Goal: Information Seeking & Learning: Find specific fact

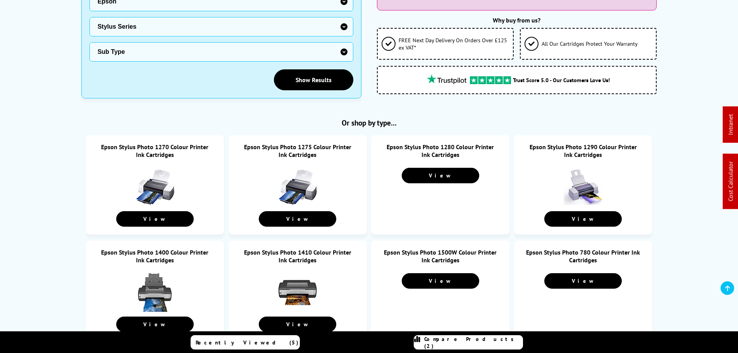
scroll to position [194, 0]
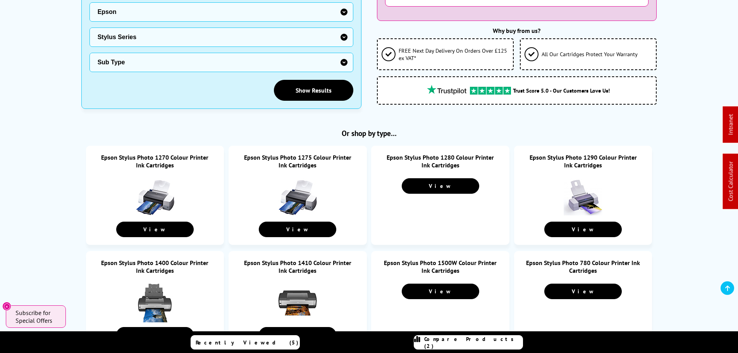
drag, startPoint x: 154, startPoint y: 160, endPoint x: 307, endPoint y: 157, distance: 152.3
click at [155, 159] on link "Epson Stylus Photo 1270 Colour Printer Ink Cartridges" at bounding box center [154, 161] width 107 height 16
click at [303, 157] on link "Epson Stylus Photo 1275 Colour Printer Ink Cartridges" at bounding box center [297, 161] width 107 height 16
drag, startPoint x: 444, startPoint y: 155, endPoint x: 453, endPoint y: 155, distance: 9.3
click at [444, 155] on link "Epson Stylus Photo 1280 Colour Printer Ink Cartridges" at bounding box center [440, 161] width 107 height 16
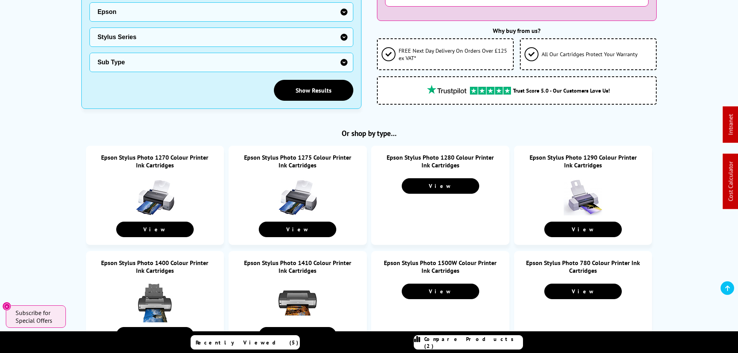
click at [574, 154] on link "Epson Stylus Photo 1290 Colour Printer Ink Cartridges" at bounding box center [583, 161] width 107 height 16
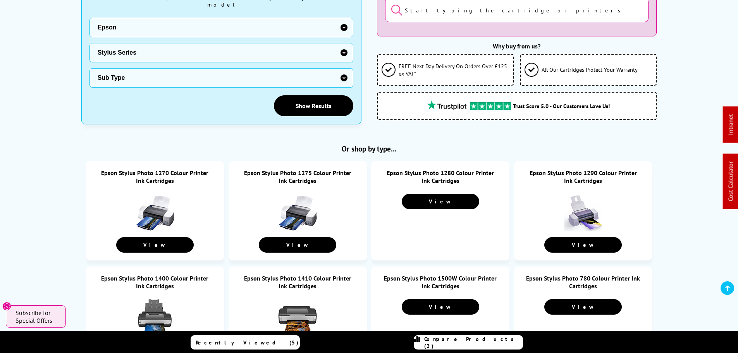
scroll to position [271, 0]
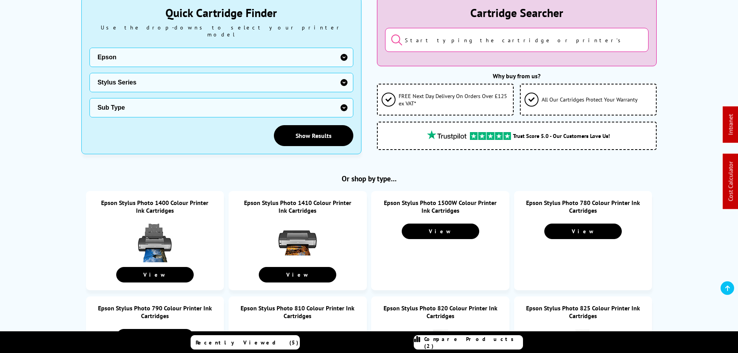
drag, startPoint x: 148, startPoint y: 202, endPoint x: 270, endPoint y: 202, distance: 122.5
click at [148, 202] on link "Epson Stylus Photo 1400 Colour Printer Ink Cartridges" at bounding box center [154, 207] width 107 height 16
click at [301, 200] on link "Epson Stylus Photo 1410 Colour Printer Ink Cartridges" at bounding box center [297, 207] width 107 height 16
click at [448, 201] on link "Epson Stylus Photo 1500W Colour Printer Ink Cartridges" at bounding box center [440, 207] width 113 height 16
click at [571, 203] on link "Epson Stylus Photo 780 Colour Printer Ink Cartridges" at bounding box center [583, 207] width 114 height 16
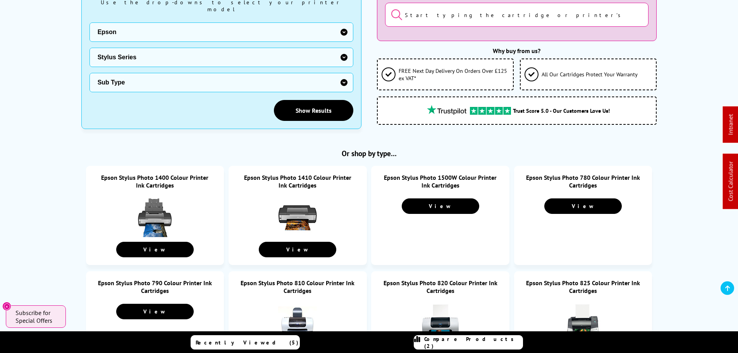
scroll to position [187, 0]
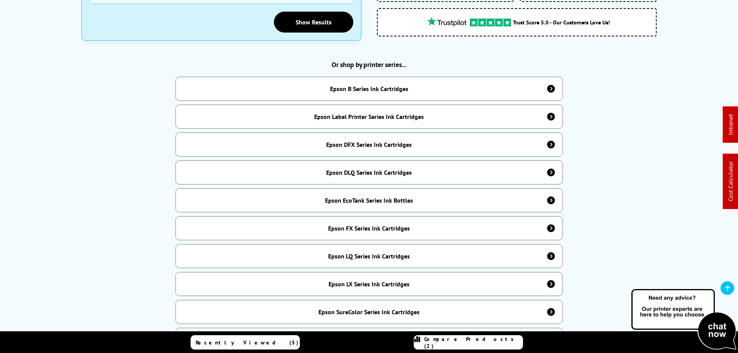
scroll to position [233, 0]
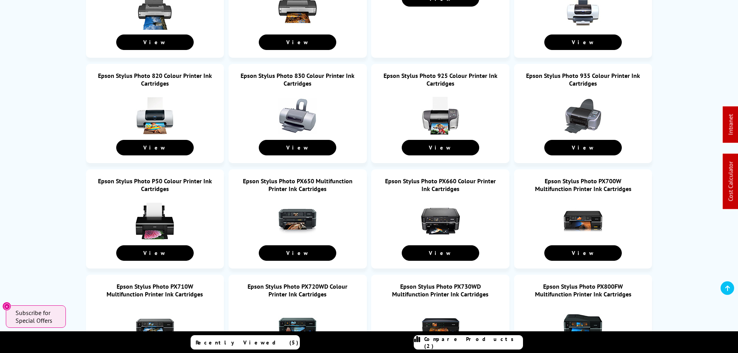
scroll to position [148, 0]
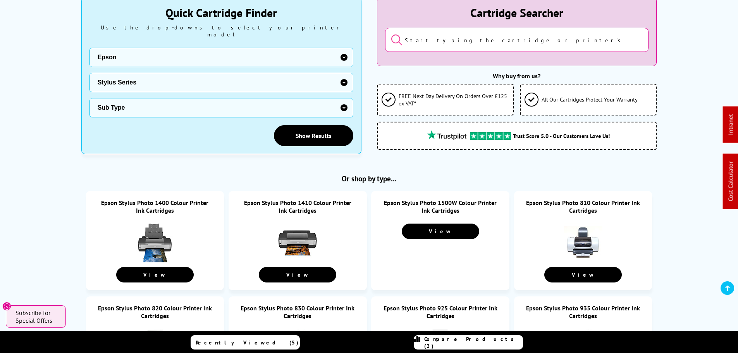
click at [162, 200] on link "Epson Stylus Photo 1400 Colour Printer Ink Cartridges" at bounding box center [154, 207] width 107 height 16
click at [288, 205] on link "Epson Stylus Photo 1410 Colour Printer Ink Cartridges" at bounding box center [297, 207] width 107 height 16
drag, startPoint x: 166, startPoint y: 203, endPoint x: 277, endPoint y: 203, distance: 110.4
click at [166, 203] on link "Epson Stylus Photo 1400 Colour Printer Ink Cartridges" at bounding box center [154, 207] width 107 height 16
click at [310, 201] on link "Epson Stylus Photo 1410 Colour Printer Ink Cartridges" at bounding box center [297, 207] width 107 height 16
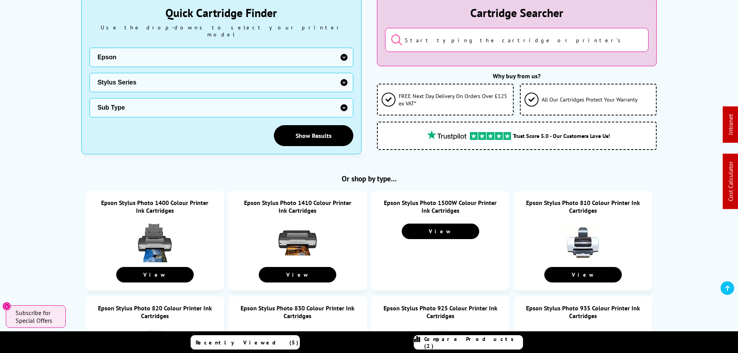
click at [444, 202] on link "Epson Stylus Photo 1500W Colour Printer Ink Cartridges" at bounding box center [440, 207] width 113 height 16
click at [586, 202] on link "Epson Stylus Photo 810 Colour Printer Ink Cartridges" at bounding box center [583, 207] width 114 height 16
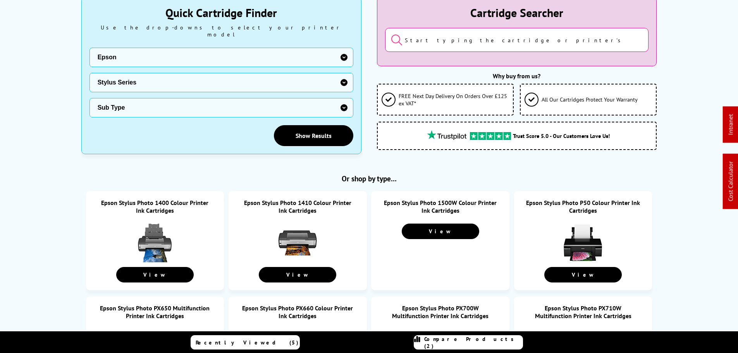
drag, startPoint x: 564, startPoint y: 204, endPoint x: 687, endPoint y: 234, distance: 126.0
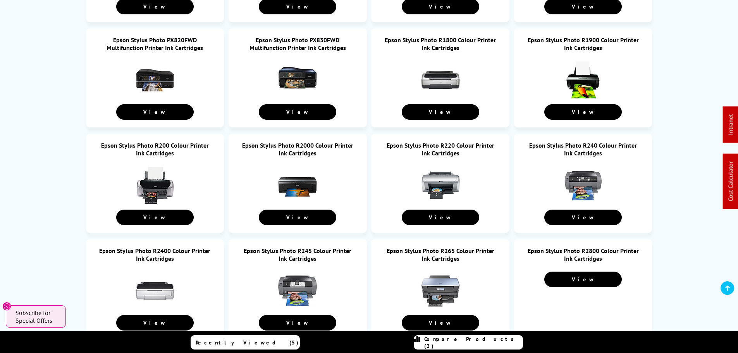
scroll to position [613, 0]
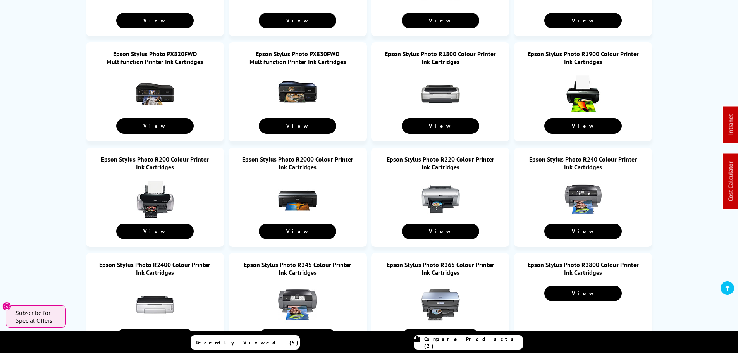
drag, startPoint x: 445, startPoint y: 52, endPoint x: 441, endPoint y: 52, distance: 4.7
drag, startPoint x: 94, startPoint y: 149, endPoint x: 183, endPoint y: 151, distance: 88.8
click at [183, 151] on li "Epson Stylus Photo R200 Colour Printer Ink Cartridges View" at bounding box center [155, 197] width 138 height 99
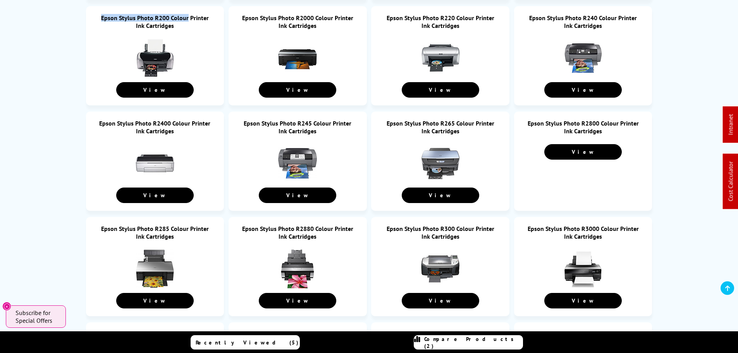
scroll to position [768, 0]
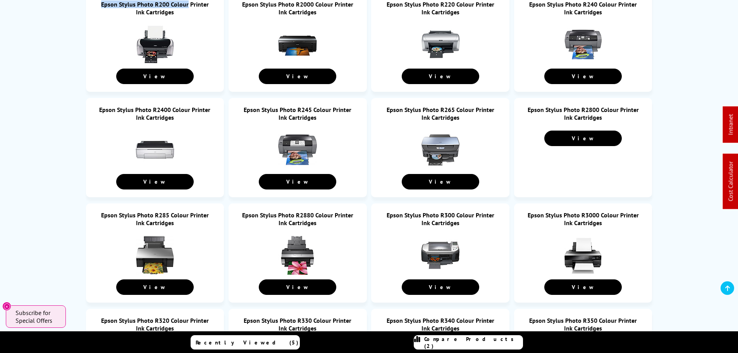
drag, startPoint x: 158, startPoint y: 109, endPoint x: 257, endPoint y: 103, distance: 99.8
click at [158, 109] on link "Epson Stylus Photo R2400 Colour Printer Ink Cartridges" at bounding box center [154, 114] width 111 height 16
drag, startPoint x: 311, startPoint y: 107, endPoint x: 462, endPoint y: 103, distance: 151.2
click at [312, 107] on link "Epson Stylus Photo R245 Colour Printer Ink Cartridges" at bounding box center [298, 114] width 108 height 16
click at [438, 110] on link "Epson Stylus Photo R265 Colour Printer Ink Cartridges" at bounding box center [441, 114] width 108 height 16
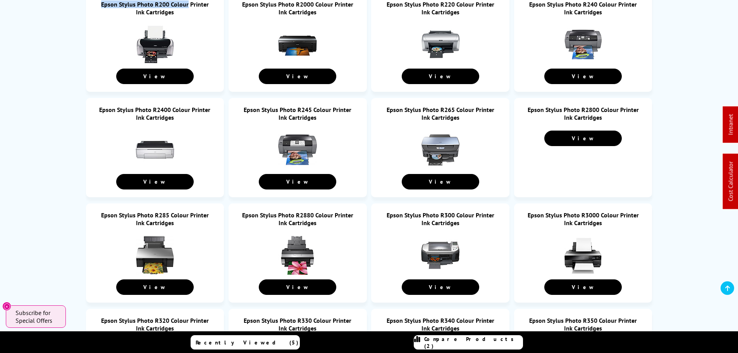
click at [583, 106] on link "Epson Stylus Photo R2800 Colour Printer Ink Cartridges" at bounding box center [583, 114] width 111 height 16
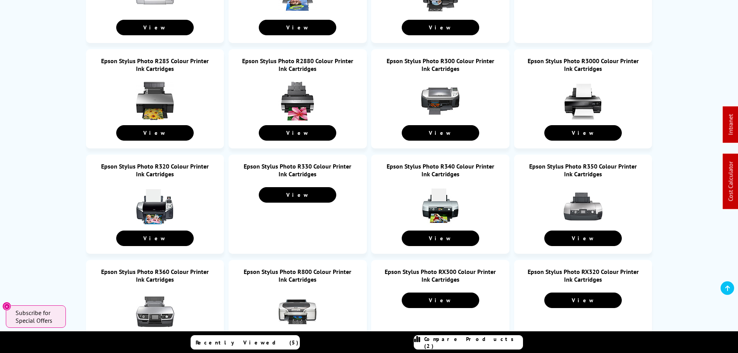
scroll to position [923, 0]
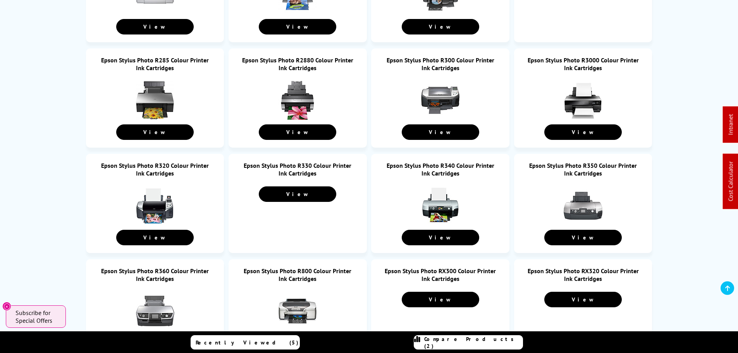
drag, startPoint x: 151, startPoint y: 56, endPoint x: 184, endPoint y: 56, distance: 32.9
click at [151, 56] on link "Epson Stylus Photo R285 Colour Printer Ink Cartridges" at bounding box center [155, 64] width 108 height 16
click at [306, 60] on link "Epson Stylus Photo R2880 Colour Printer Ink Cartridges" at bounding box center [297, 64] width 111 height 16
click at [443, 56] on link "Epson Stylus Photo R300 Colour Printer Ink Cartridges" at bounding box center [441, 64] width 108 height 16
click at [575, 56] on link "Epson Stylus Photo R3000 Colour Printer Ink Cartridges" at bounding box center [583, 64] width 111 height 16
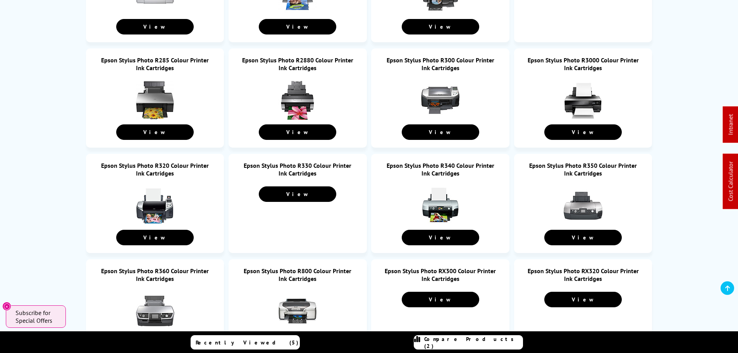
drag, startPoint x: 143, startPoint y: 170, endPoint x: 290, endPoint y: 159, distance: 147.7
click at [144, 169] on link "Epson Stylus Photo R320 Colour Printer Ink Cartridges" at bounding box center [155, 170] width 108 height 16
click at [302, 162] on link "Epson Stylus Photo R330 Colour Printer Ink Cartridges" at bounding box center [298, 170] width 108 height 16
click at [447, 167] on link "Epson Stylus Photo R340 Colour Printer Ink Cartridges" at bounding box center [441, 170] width 108 height 16
click at [589, 165] on link "Epson Stylus Photo R350 Colour Printer Ink Cartridges" at bounding box center [583, 170] width 108 height 16
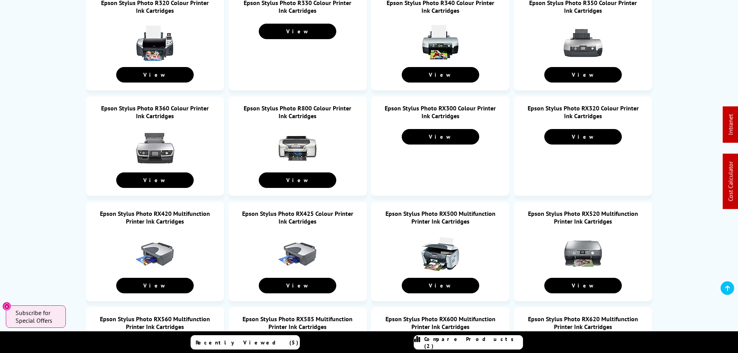
scroll to position [1117, 0]
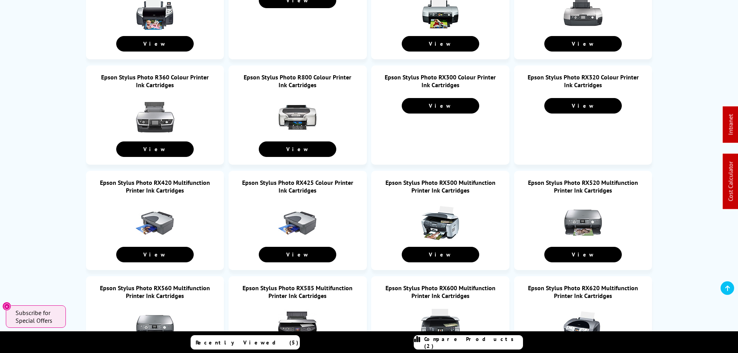
click at [149, 79] on link "Epson Stylus Photo R360 Colour Printer Ink Cartridges" at bounding box center [155, 81] width 108 height 16
click at [297, 80] on link "Epson Stylus Photo R800 Colour Printer Ink Cartridges" at bounding box center [298, 81] width 108 height 16
click at [441, 76] on link "Epson Stylus Photo RX300 Colour Printer Ink Cartridges" at bounding box center [440, 81] width 111 height 16
click at [587, 76] on link "Epson Stylus Photo RX320 Colour Printer Ink Cartridges" at bounding box center [583, 81] width 111 height 16
click at [575, 76] on link "Epson Stylus Photo RX320 Colour Printer Ink Cartridges" at bounding box center [583, 81] width 111 height 16
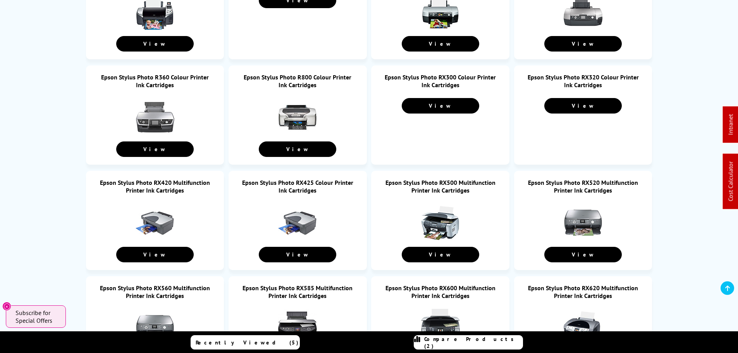
click at [157, 181] on link "Epson Stylus Photo RX420 Multifunction Printer Ink Cartridges" at bounding box center [155, 187] width 110 height 16
click at [306, 183] on link "Epson Stylus Photo RX425 Colour Printer Ink Cartridges" at bounding box center [297, 187] width 111 height 16
click at [451, 179] on link "Epson Stylus Photo RX500 Multifunction Printer Ink Cartridges" at bounding box center [441, 187] width 110 height 16
click at [575, 179] on link "Epson Stylus Photo RX520 Multifunction Printer Ink Cartridges" at bounding box center [583, 187] width 110 height 16
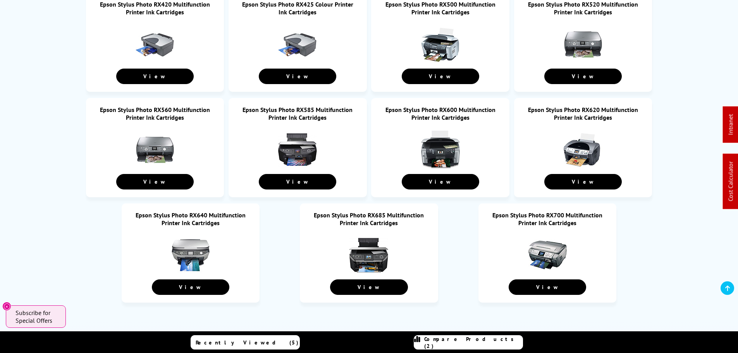
scroll to position [1350, 0]
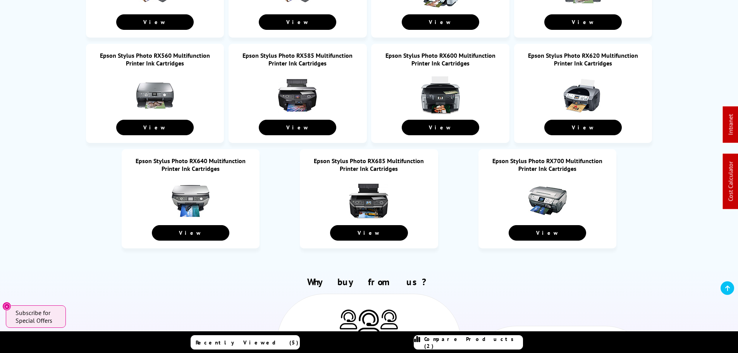
click at [155, 53] on link "Epson Stylus Photo RX560 Multifunction Printer Ink Cartridges" at bounding box center [155, 60] width 110 height 16
click at [301, 54] on link "Epson Stylus Photo RX585 Multifunction Printer Ink Cartridges" at bounding box center [298, 60] width 110 height 16
click at [441, 56] on link "Epson Stylus Photo RX600 Multifunction Printer Ink Cartridges" at bounding box center [441, 60] width 110 height 16
click at [591, 52] on link "Epson Stylus Photo RX620 Multifunction Printer Ink Cartridges" at bounding box center [583, 60] width 110 height 16
click at [201, 162] on link "Epson Stylus Photo RX640 Multifunction Printer Ink Cartridges" at bounding box center [191, 165] width 110 height 16
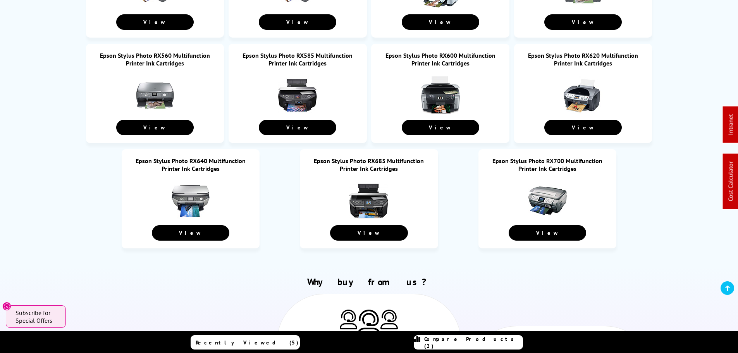
click at [364, 161] on link "Epson Stylus Photo RX685 Multifunction Printer Ink Cartridges" at bounding box center [369, 165] width 110 height 16
click at [554, 160] on link "Epson Stylus Photo RX700 Multifunction Printer Ink Cartridges" at bounding box center [548, 165] width 110 height 16
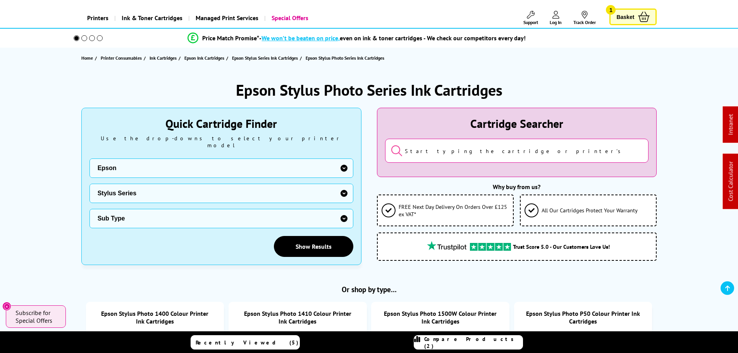
scroll to position [0, 0]
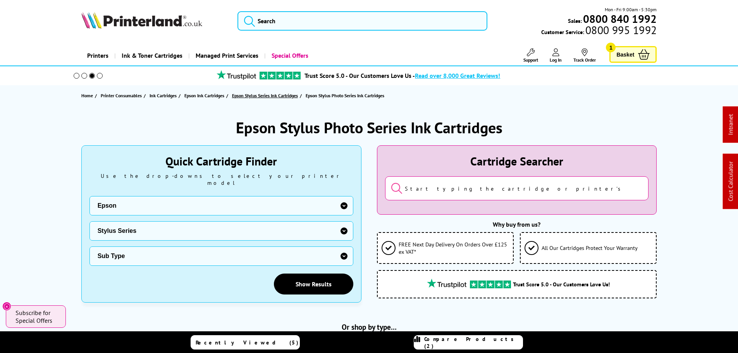
click at [255, 95] on span "Epson Stylus Series Ink Cartridges" at bounding box center [265, 95] width 66 height 8
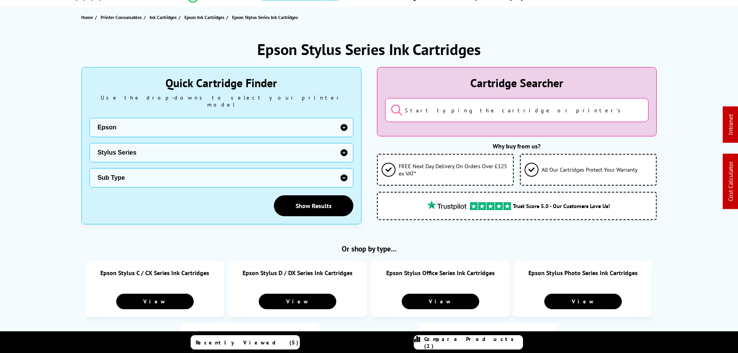
scroll to position [194, 0]
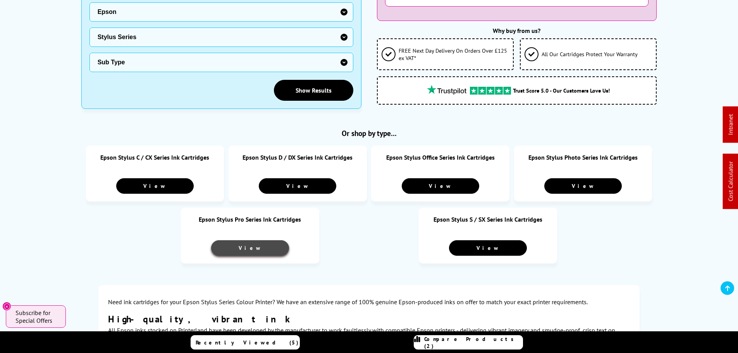
click at [246, 246] on link "View" at bounding box center [250, 248] width 78 height 16
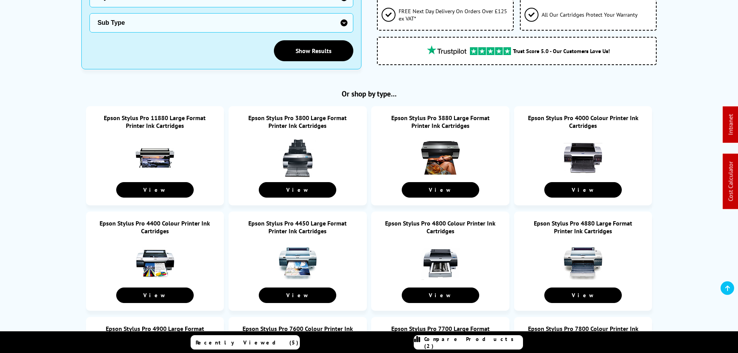
scroll to position [233, 0]
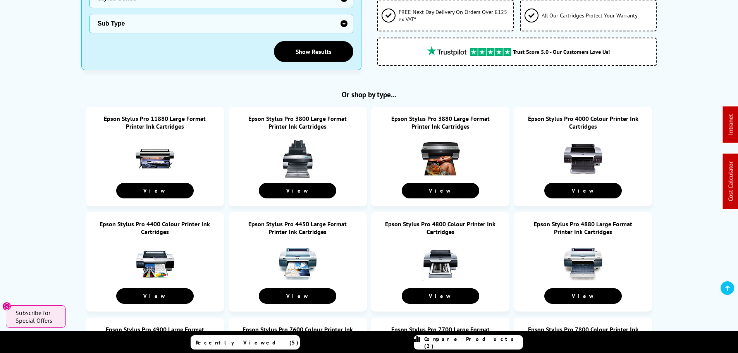
drag, startPoint x: 166, startPoint y: 119, endPoint x: 306, endPoint y: 114, distance: 140.0
click at [166, 118] on link "Epson Stylus Pro 11880 Large Format Printer Ink Cartridges" at bounding box center [155, 123] width 102 height 16
click at [310, 118] on link "Epson Stylus Pro 3800 Large Format Printer Ink Cartridges" at bounding box center [297, 123] width 98 height 16
click at [438, 115] on link "Epson Stylus Pro 3880 Large Format Printer Ink Cartridges" at bounding box center [440, 123] width 98 height 16
click at [581, 115] on link "Epson Stylus Pro 4000 Colour Printer Ink Cartridges" at bounding box center [583, 123] width 110 height 16
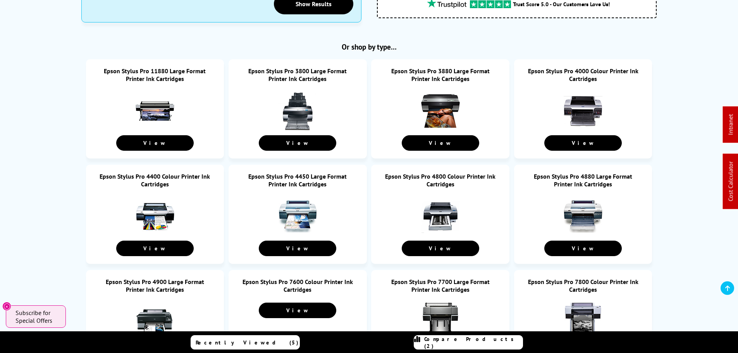
scroll to position [310, 0]
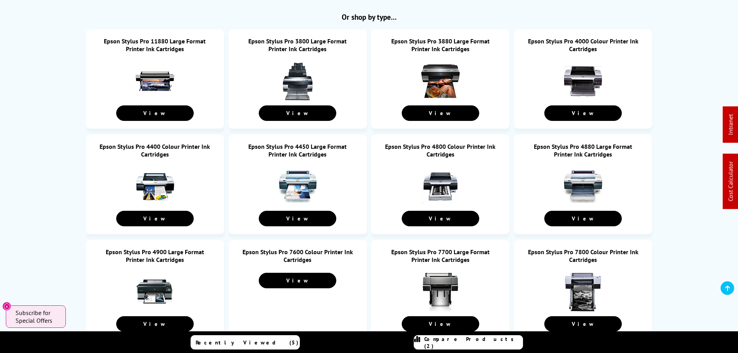
click at [150, 146] on link "Epson Stylus Pro 4400 Colour Printer Ink Cartridges" at bounding box center [155, 151] width 110 height 16
click at [297, 149] on link "Epson Stylus Pro 4450 Large Format Printer Ink Cartridges" at bounding box center [297, 151] width 98 height 16
click at [446, 148] on link "Epson Stylus Pro 4800 Colour Printer Ink Cartridges" at bounding box center [440, 151] width 110 height 16
click at [577, 144] on link "Epson Stylus Pro 4880 Large Format Printer Ink Cartridges" at bounding box center [583, 151] width 98 height 16
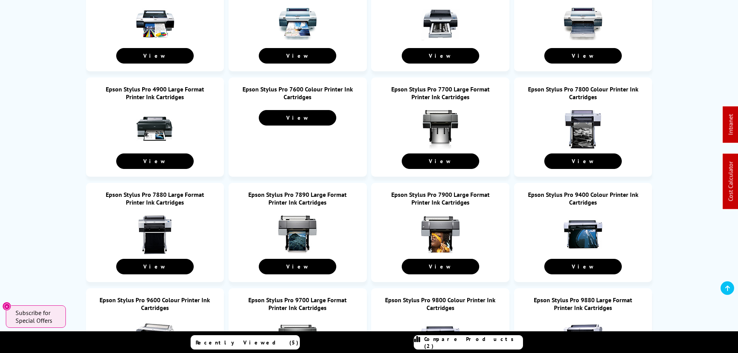
scroll to position [504, 0]
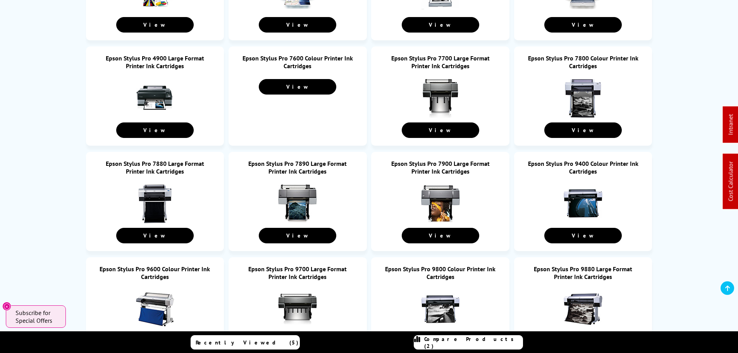
click at [152, 62] on link "Epson Stylus Pro 4900 Large Format Printer Ink Cartridges" at bounding box center [155, 62] width 98 height 16
click at [296, 59] on link "Epson Stylus Pro 7600 Colour Printer Ink Cartridges" at bounding box center [298, 62] width 110 height 16
click at [438, 58] on link "Epson Stylus Pro 7700 Large Format Printer Ink Cartridges" at bounding box center [440, 62] width 98 height 16
click at [579, 58] on link "Epson Stylus Pro 7800 Colour Printer Ink Cartridges" at bounding box center [583, 62] width 110 height 16
click at [151, 164] on link "Epson Stylus Pro 7880 Large Format Printer Ink Cartridges" at bounding box center [155, 168] width 98 height 16
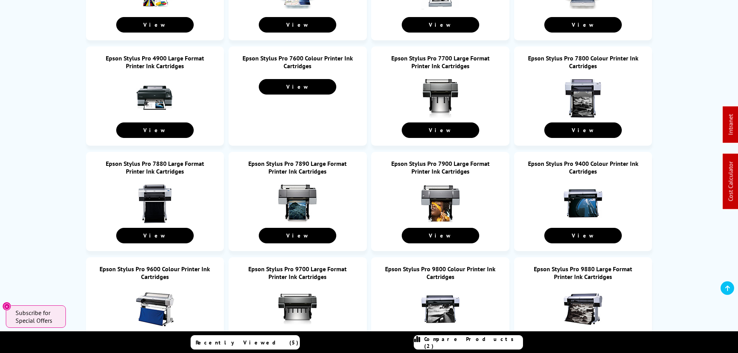
click at [303, 166] on link "Epson Stylus Pro 7890 Large Format Printer Ink Cartridges" at bounding box center [297, 168] width 98 height 16
click at [445, 165] on link "Epson Stylus Pro 7900 Large Format Printer Ink Cartridges" at bounding box center [440, 168] width 98 height 16
click at [586, 162] on link "Epson Stylus Pro 9400 Colour Printer Ink Cartridges" at bounding box center [583, 168] width 110 height 16
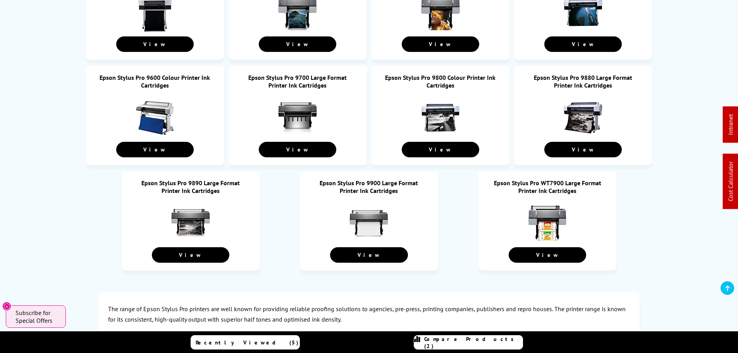
scroll to position [698, 0]
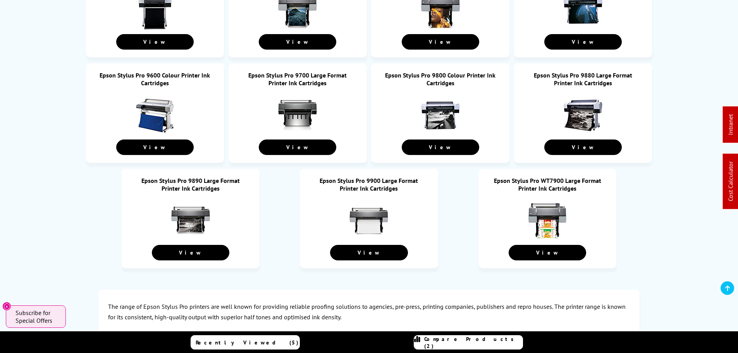
drag, startPoint x: 160, startPoint y: 74, endPoint x: 237, endPoint y: 72, distance: 77.1
click at [160, 74] on link "Epson Stylus Pro 9600 Colour Printer Ink Cartridges" at bounding box center [155, 79] width 110 height 16
click at [292, 75] on link "Epson Stylus Pro 9700 Large Format Printer Ink Cartridges" at bounding box center [297, 79] width 98 height 16
click at [440, 72] on link "Epson Stylus Pro 9800 Colour Printer Ink Cartridges" at bounding box center [440, 79] width 110 height 16
click at [584, 75] on link "Epson Stylus Pro 9880 Large Format Printer Ink Cartridges" at bounding box center [583, 79] width 98 height 16
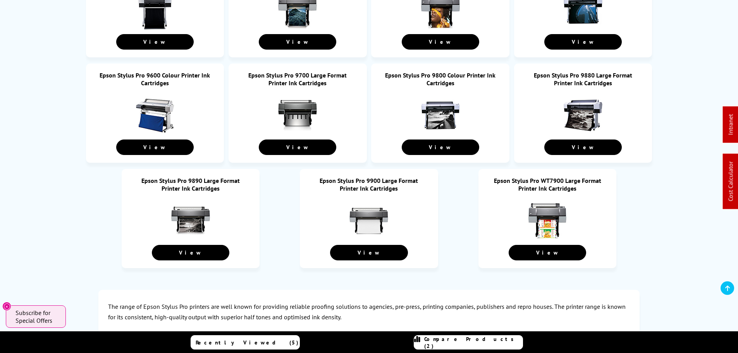
drag, startPoint x: 197, startPoint y: 178, endPoint x: 263, endPoint y: 178, distance: 65.9
click at [197, 178] on link "Epson Stylus Pro 9890 Large Format Printer Ink Cartridges" at bounding box center [190, 185] width 98 height 16
click at [356, 177] on link "Epson Stylus Pro 9900 Large Format Printer Ink Cartridges" at bounding box center [369, 185] width 98 height 16
click at [554, 177] on link "Epson Stylus Pro WT7900 Large Format Printer Ink Cartridges" at bounding box center [547, 185] width 107 height 16
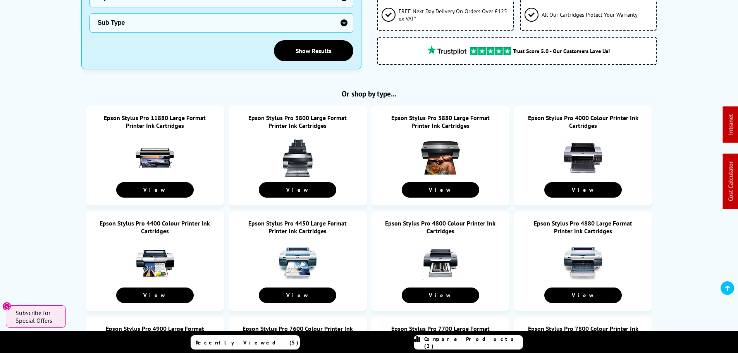
scroll to position [155, 0]
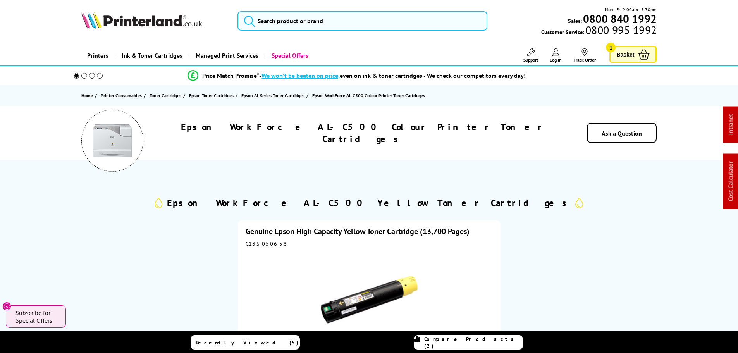
click at [258, 241] on div "C13S050656" at bounding box center [369, 243] width 247 height 7
copy div "C13S050656"
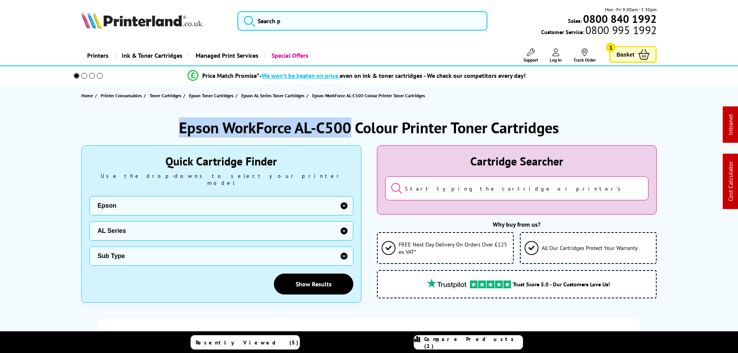
drag, startPoint x: 301, startPoint y: 129, endPoint x: 127, endPoint y: 122, distance: 173.8
click at [128, 129] on div "Epson WorkForce AL-C500 Colour Printer Toner Cartridges" at bounding box center [369, 127] width 576 height 20
copy h1 "Epson WorkForce AL-C500"
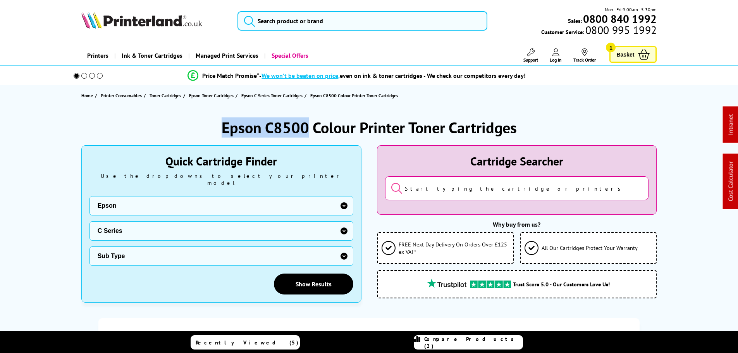
drag, startPoint x: 265, startPoint y: 126, endPoint x: 137, endPoint y: 112, distance: 129.0
click at [136, 112] on div "Epson C8500 Colour Printer Toner Cartridges Quick Cartridge Finder Use the drop…" at bounding box center [369, 341] width 620 height 471
copy h1 "Epson C8500"
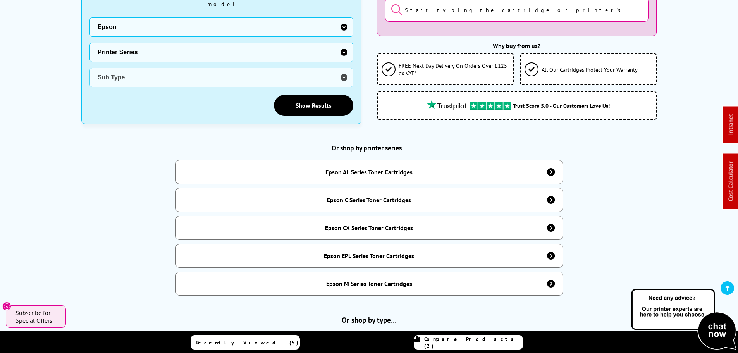
scroll to position [349, 0]
